Goal: Complete application form

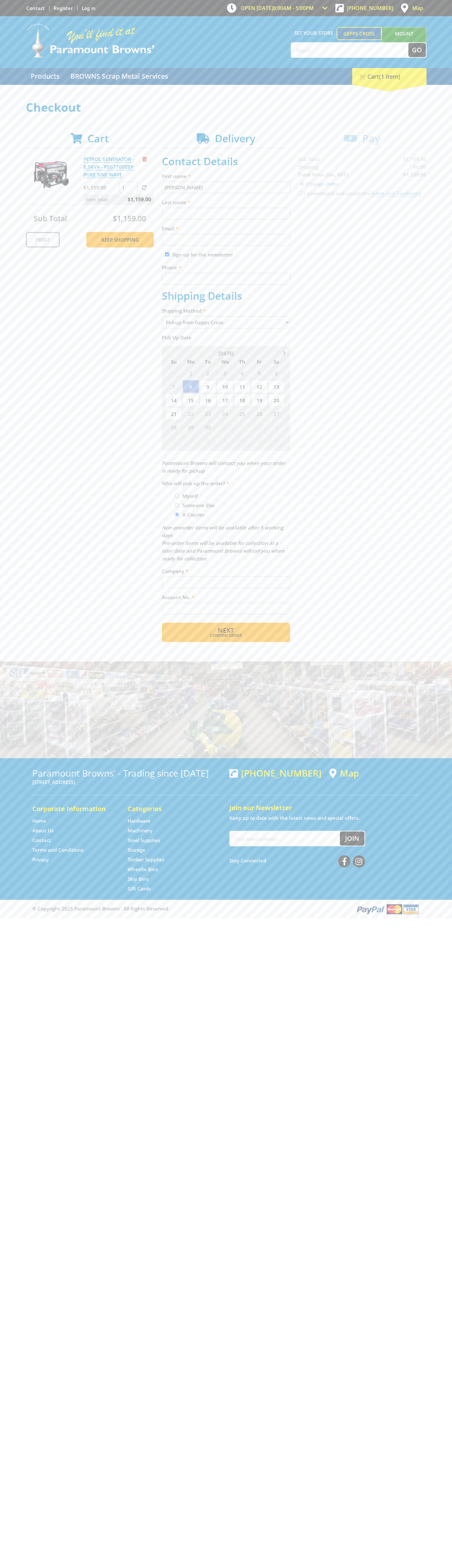
type input "[PERSON_NAME]"
type input "[EMAIL_ADDRESS][DOMAIN_NAME]"
type input "0293744000"
type input "[PERSON_NAME]"
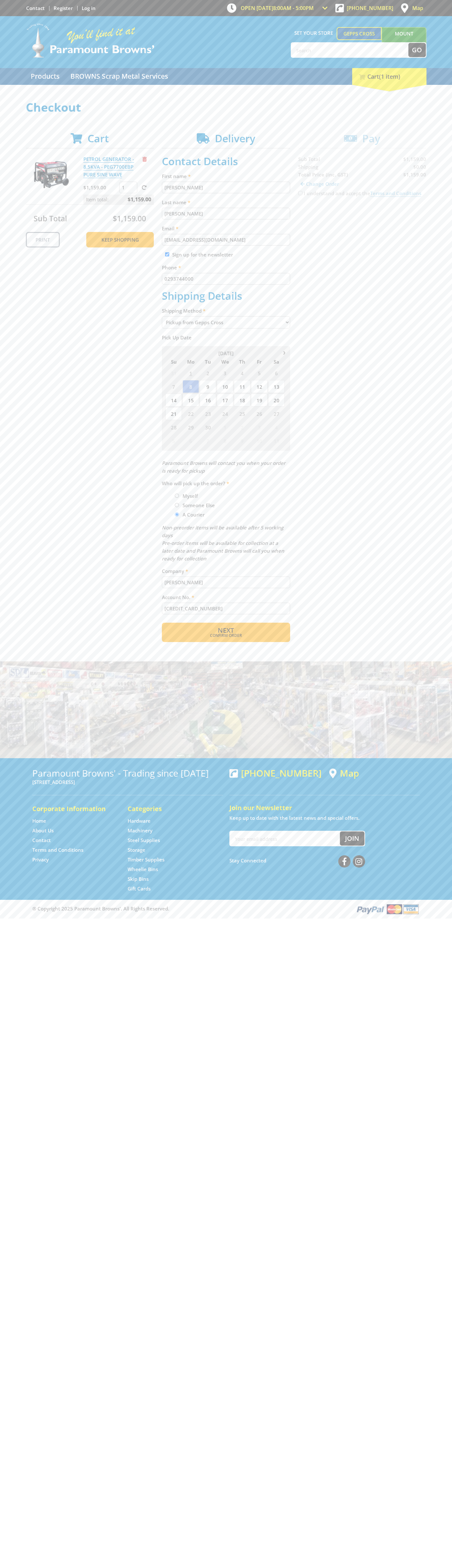
type input "[CREDIT_CARD_NUMBER]"
click at [144, 159] on span "Remove from cart" at bounding box center [144, 159] width 4 height 5
